Goal: Task Accomplishment & Management: Use online tool/utility

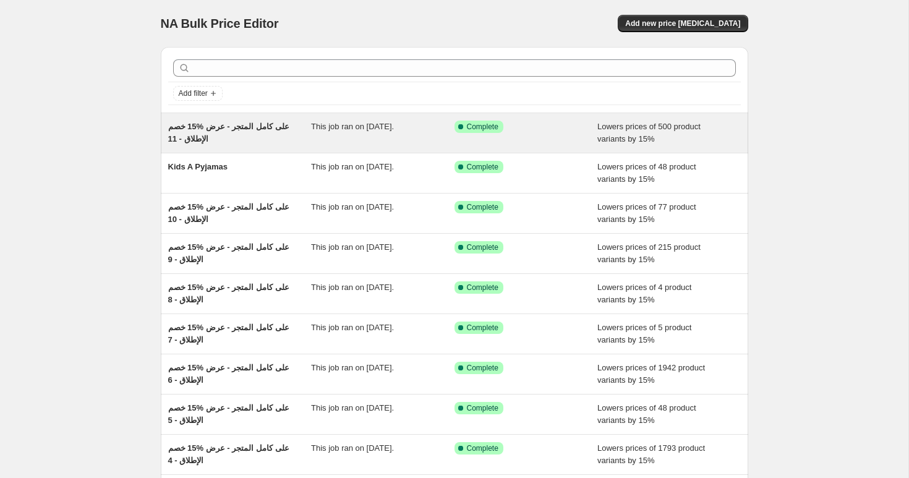
click at [236, 132] on div "خصم ‎15% على كامل المتجر - عرض الإطلاق - 11" at bounding box center [240, 133] width 144 height 25
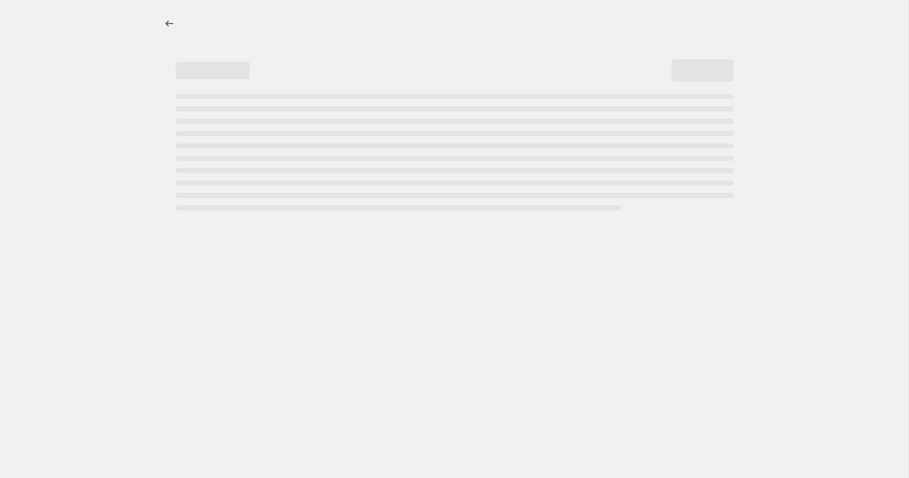
select select "percentage"
select select "collection"
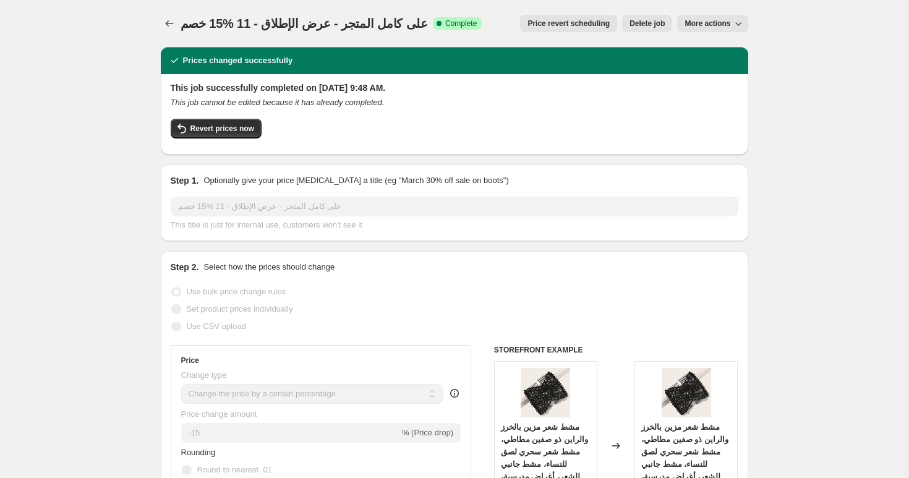
click at [273, 22] on span "خصم ‎15% على كامل المتجر - عرض الإطلاق - 11" at bounding box center [304, 24] width 247 height 14
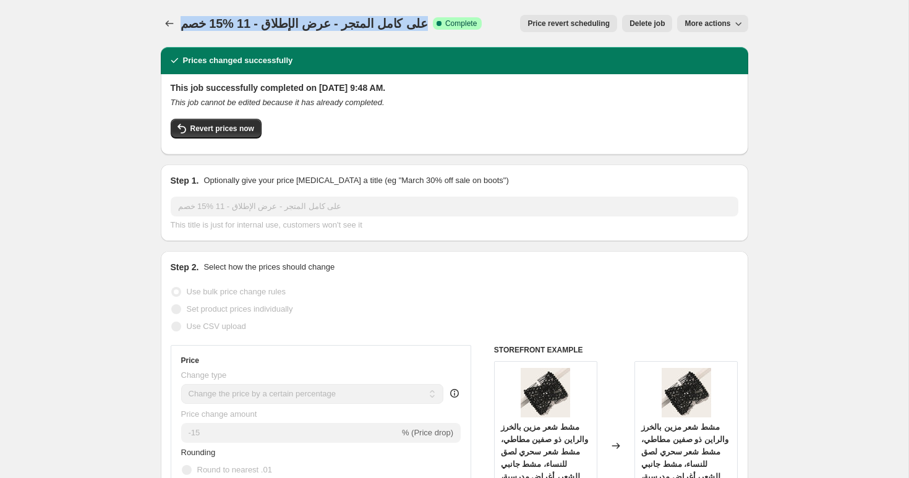
click at [273, 22] on span "خصم ‎15% على كامل المتجر - عرض الإطلاق - 11" at bounding box center [304, 24] width 247 height 14
copy span "خصم ‎15% على كامل المتجر - عرض الإطلاق - 11"
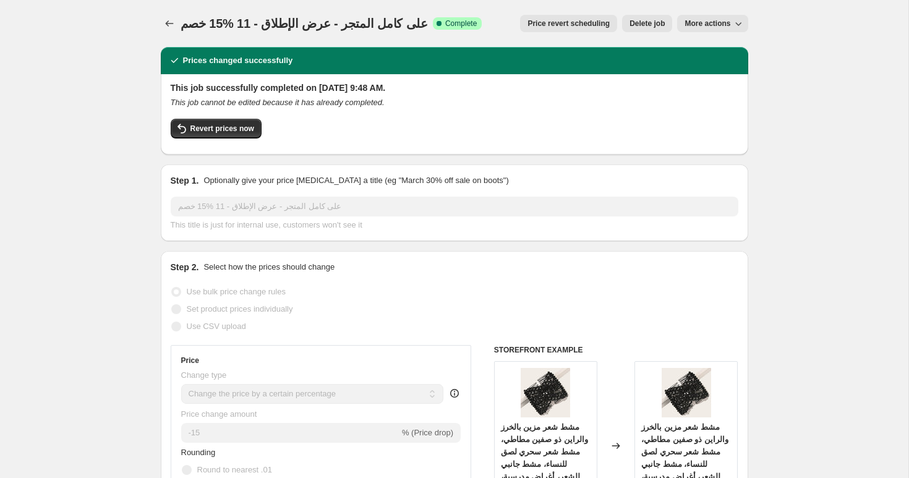
click at [166, 19] on icon "Price change jobs" at bounding box center [169, 23] width 12 height 12
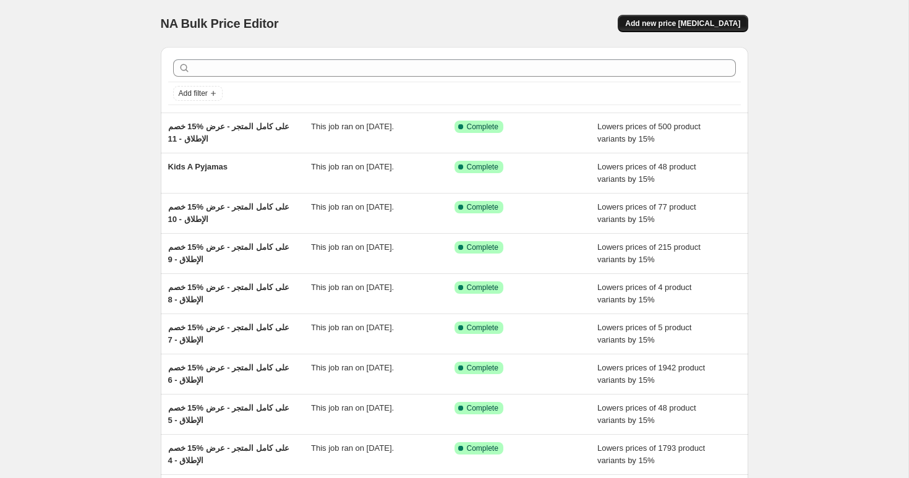
click at [685, 27] on span "Add new price [MEDICAL_DATA]" at bounding box center [682, 24] width 115 height 10
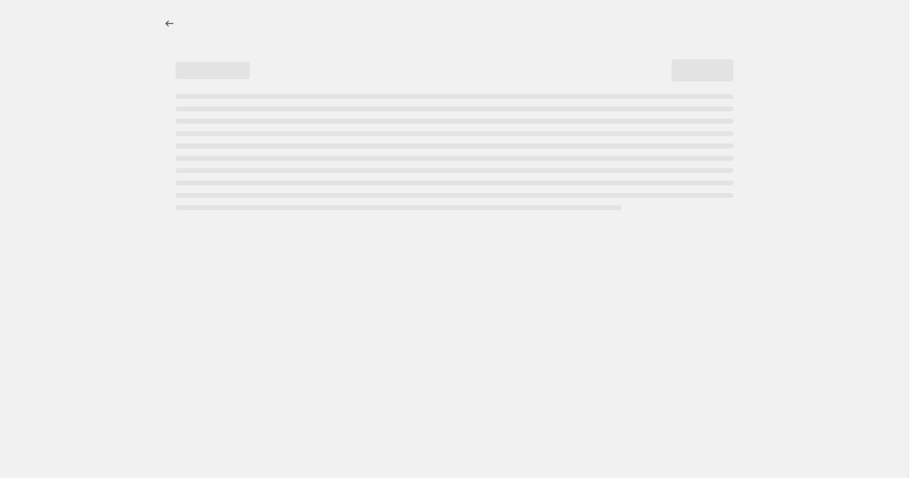
select select "percentage"
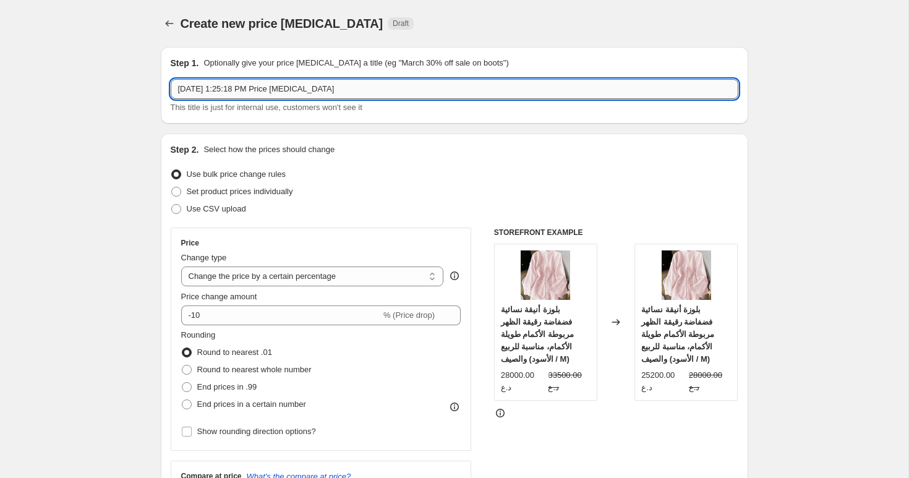
click at [276, 86] on input "[DATE] 1:25:18 PM Price [MEDICAL_DATA]" at bounding box center [455, 89] width 568 height 20
paste input "خصم ‎15% على كامل المتجر - عرض الإطلاق - 11"
click at [221, 87] on input "خصم ‎15% على كامل المتجر - عرض الإطلاق - 11" at bounding box center [455, 89] width 568 height 20
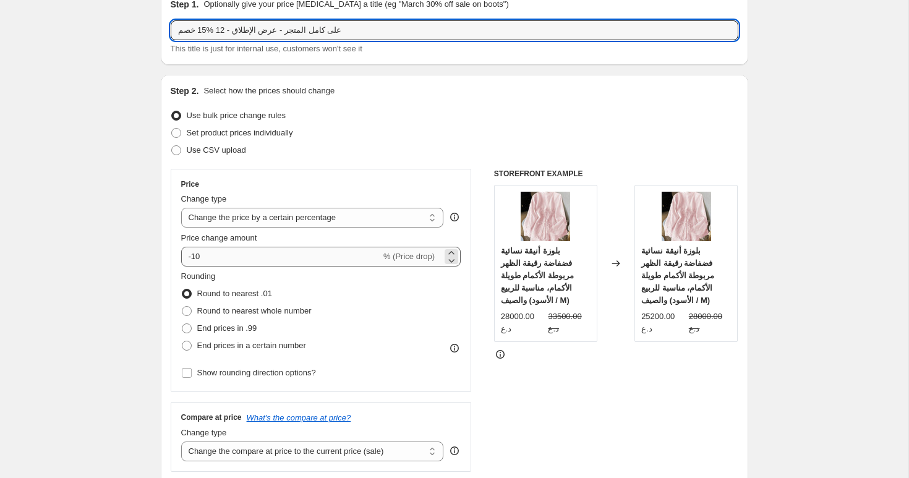
type input "خصم ‎15% على كامل المتجر - عرض الإطلاق - 12"
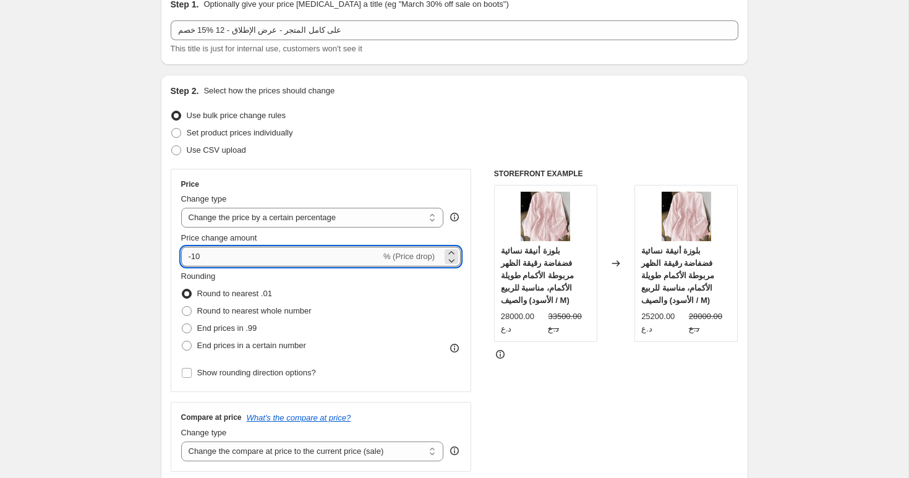
click at [222, 254] on input "-10" at bounding box center [281, 257] width 200 height 20
type input "-15"
click at [211, 353] on label "End prices in a certain number" at bounding box center [243, 345] width 125 height 17
click at [182, 341] on input "End prices in a certain number" at bounding box center [182, 341] width 1 height 1
radio input "true"
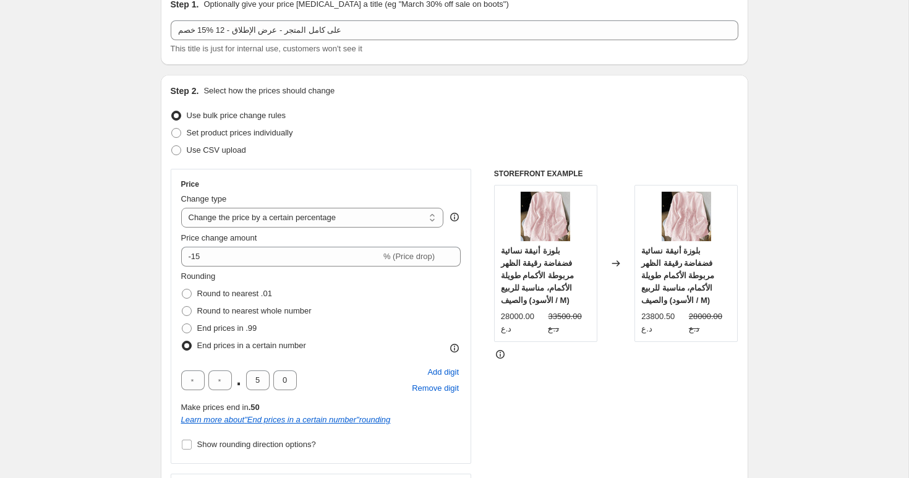
scroll to position [184, 0]
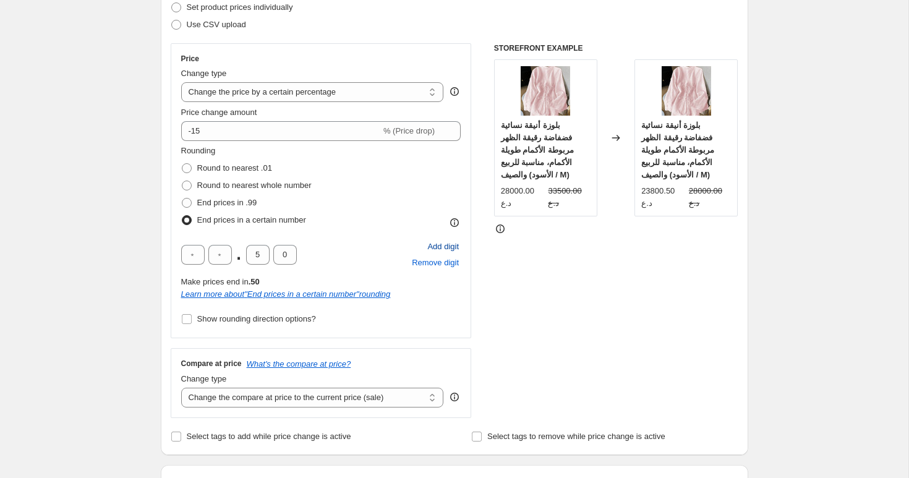
click at [440, 246] on span "Add digit" at bounding box center [443, 247] width 32 height 12
click at [196, 261] on input "text" at bounding box center [193, 255] width 24 height 20
type input "0"
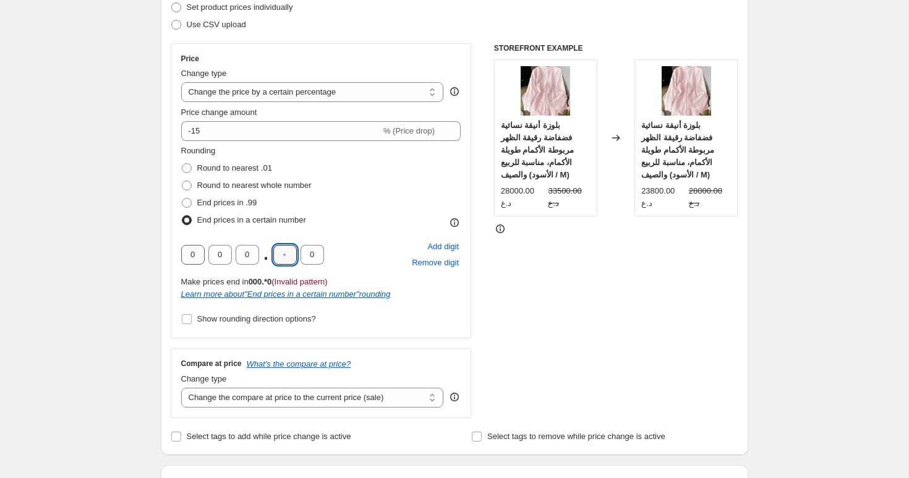
type input "0"
click at [203, 319] on span "Show rounding direction options?" at bounding box center [256, 318] width 119 height 9
click at [192, 319] on input "Show rounding direction options?" at bounding box center [187, 319] width 10 height 10
checkbox input "true"
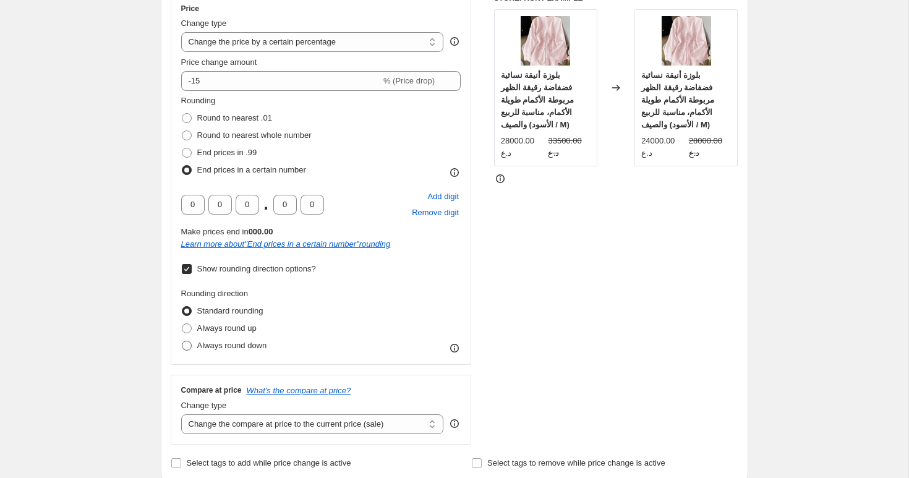
click at [213, 338] on label "Always round down" at bounding box center [224, 345] width 86 height 17
click at [182, 341] on input "Always round down" at bounding box center [182, 341] width 1 height 1
radio input "true"
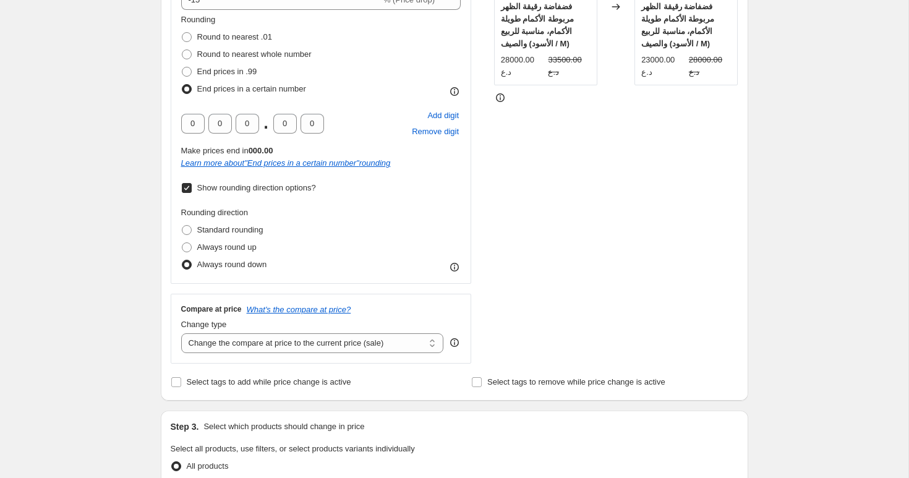
scroll to position [405, 0]
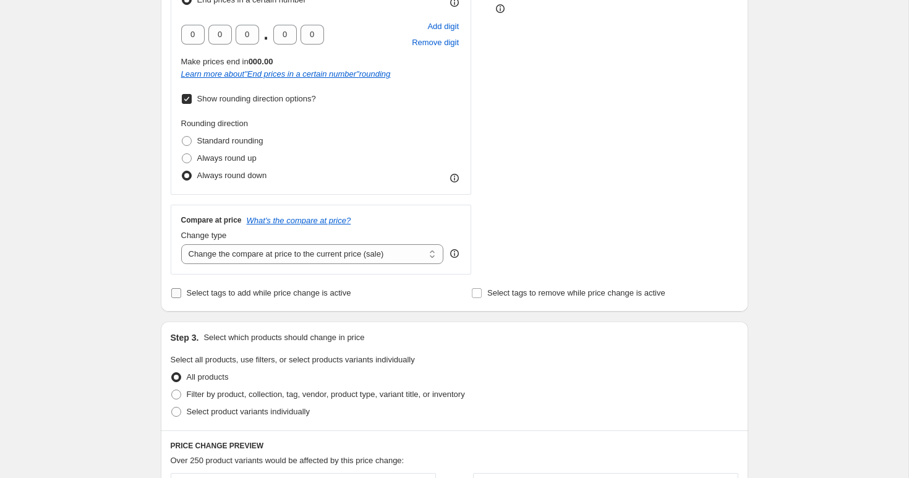
click at [231, 296] on span "Select tags to add while price change is active" at bounding box center [269, 292] width 165 height 9
click at [181, 296] on input "Select tags to add while price change is active" at bounding box center [176, 293] width 10 height 10
checkbox input "true"
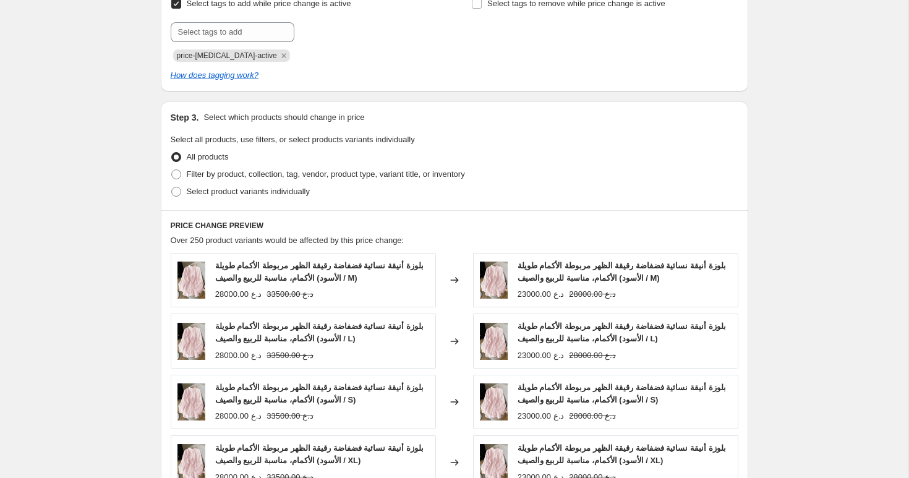
scroll to position [607, 0]
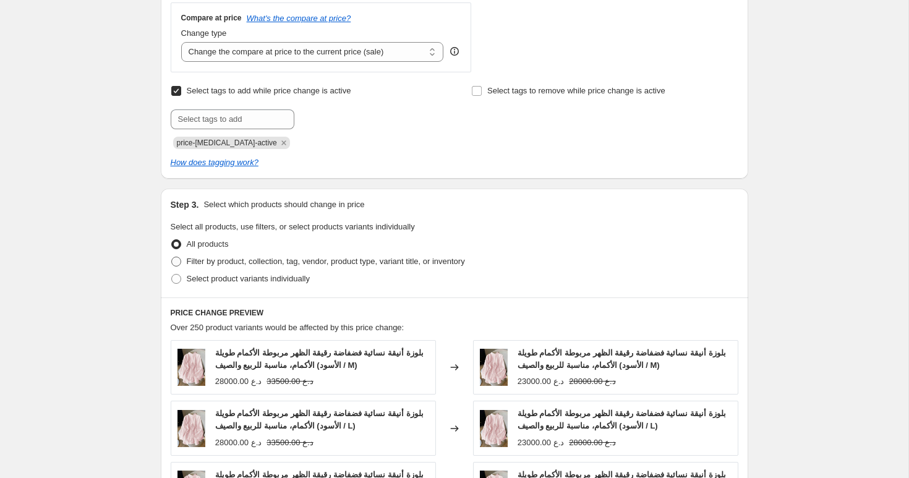
click at [251, 265] on span "Filter by product, collection, tag, vendor, product type, variant title, or inv…" at bounding box center [326, 261] width 278 height 9
click at [172, 257] on input "Filter by product, collection, tag, vendor, product type, variant title, or inv…" at bounding box center [171, 257] width 1 height 1
radio input "true"
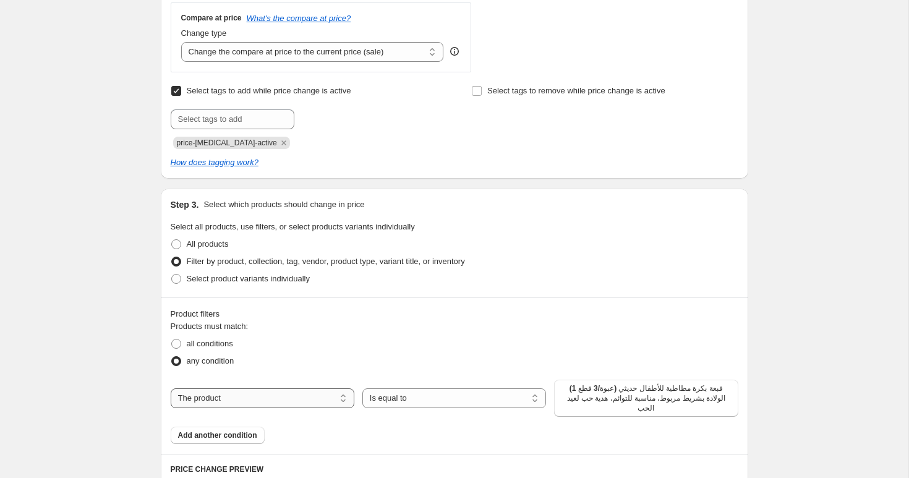
click at [308, 393] on select "The product The product's collection The product's tag The product's vendor The…" at bounding box center [263, 398] width 184 height 20
select select "collection"
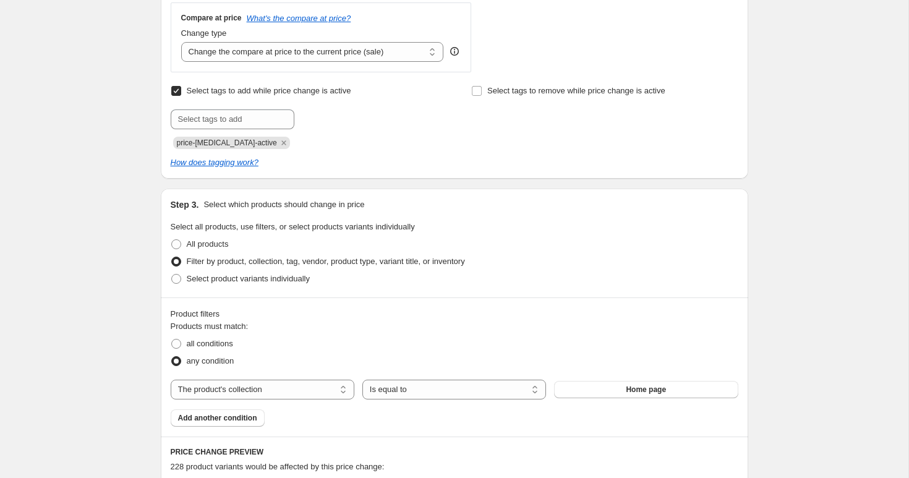
click at [645, 390] on span "Home page" at bounding box center [646, 390] width 40 height 10
click at [589, 389] on button "[PERSON_NAME]s Maintenance" at bounding box center [646, 389] width 184 height 17
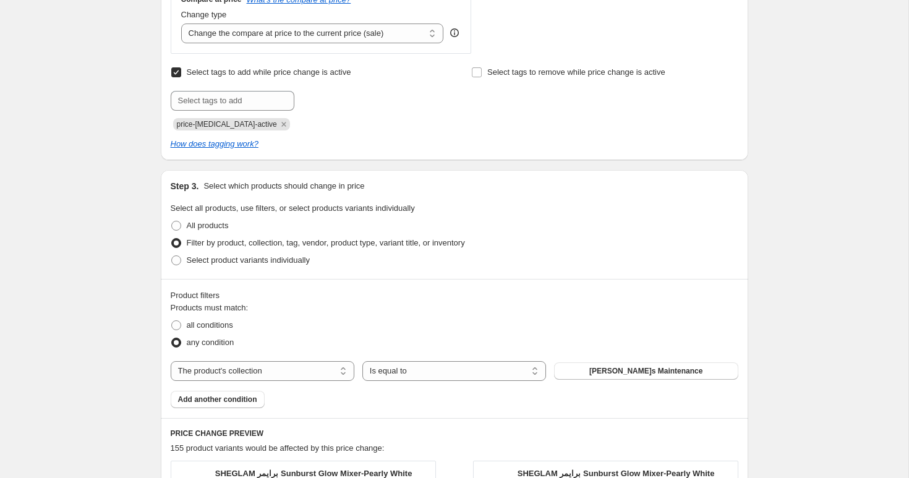
scroll to position [1383, 0]
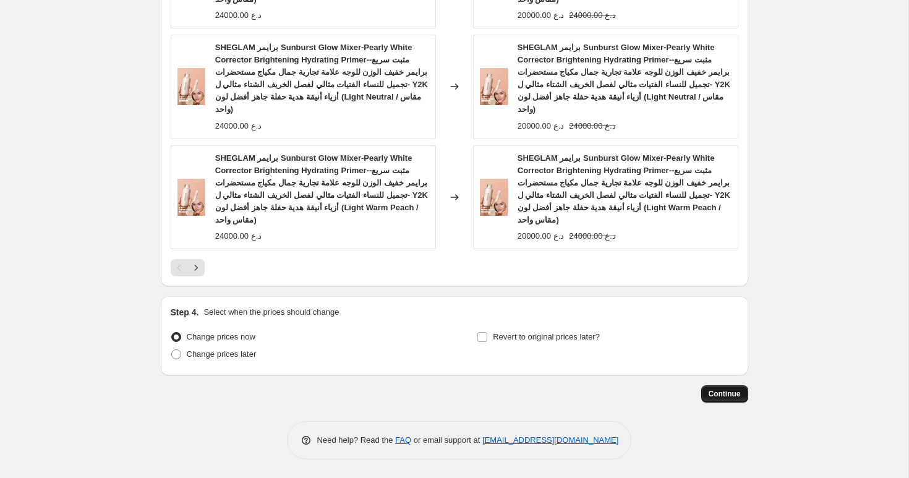
click at [737, 396] on span "Continue" at bounding box center [725, 394] width 32 height 10
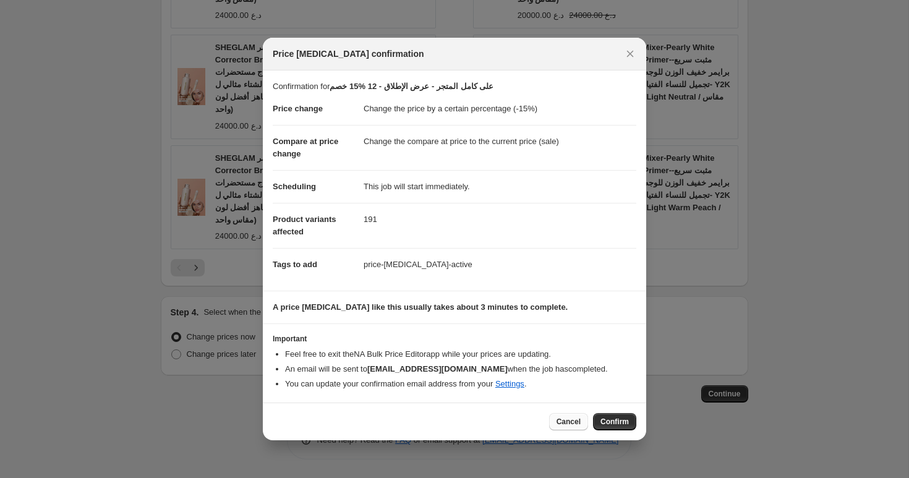
click at [565, 428] on button "Cancel" at bounding box center [568, 421] width 39 height 17
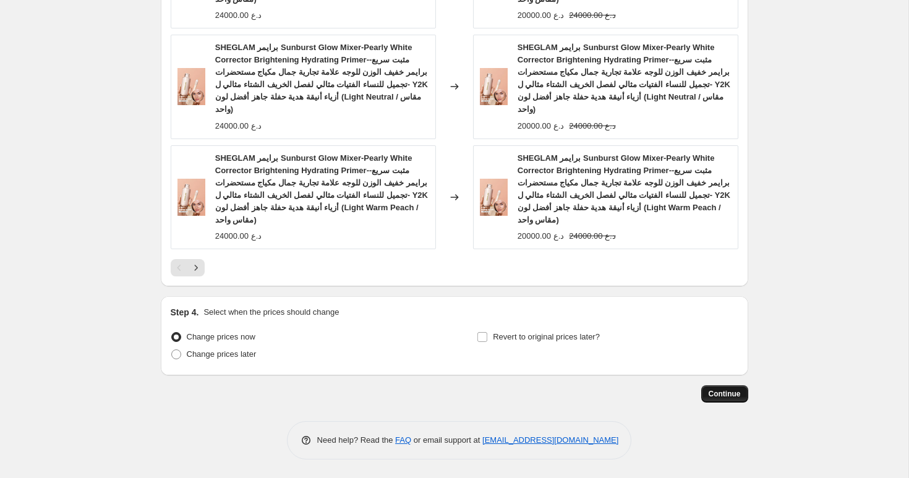
click at [718, 393] on span "Continue" at bounding box center [725, 394] width 32 height 10
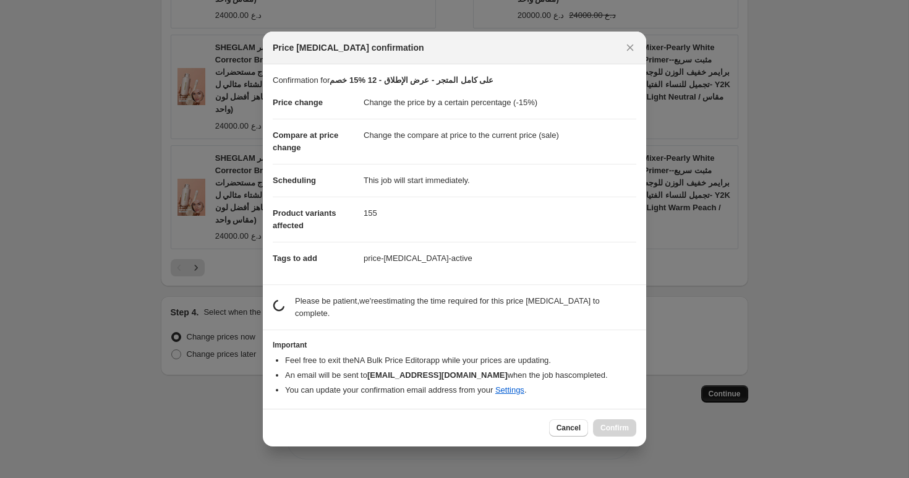
scroll to position [0, 0]
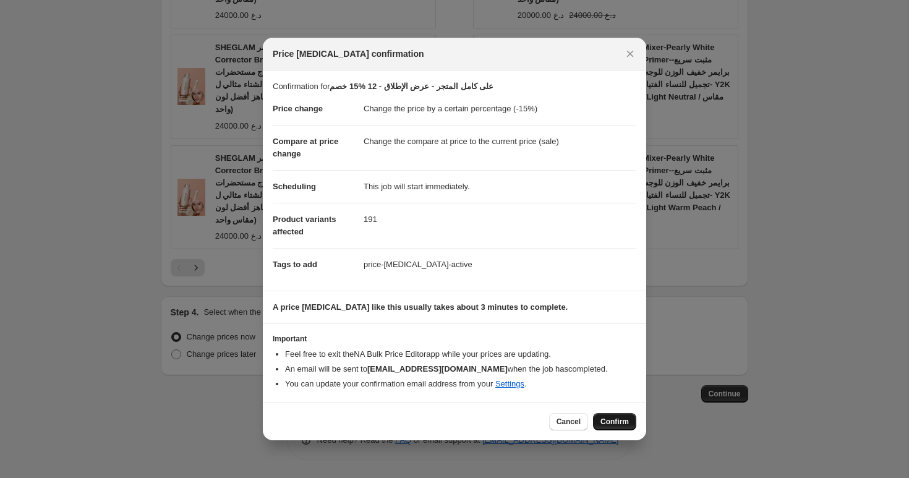
click at [609, 418] on span "Confirm" at bounding box center [615, 422] width 28 height 10
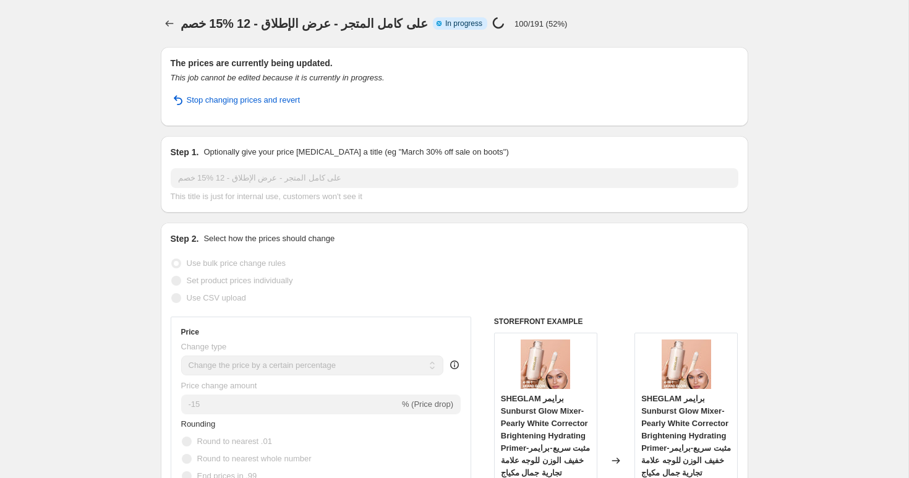
select select "percentage"
select select "collection"
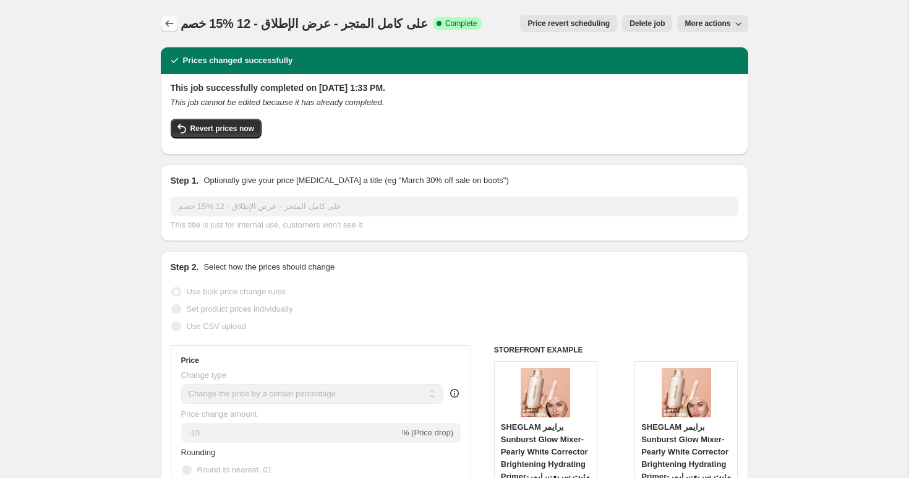
click at [163, 20] on icon "Price change jobs" at bounding box center [169, 23] width 12 height 12
